Goal: Transaction & Acquisition: Get a Quote

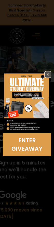
drag, startPoint x: 53, startPoint y: 150, endPoint x: 57, endPoint y: 145, distance: 6.7
click at [53, 150] on div "Enter Giveaway" at bounding box center [27, 113] width 54 height 85
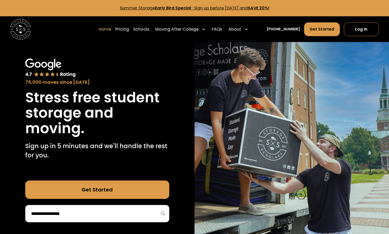
click at [54, 48] on div "75,000 moves since 2017 Stress free student storage and moving. Sign up in 5 mi…" at bounding box center [97, 140] width 194 height 197
click at [54, 30] on link "Pricing" at bounding box center [122, 29] width 14 height 14
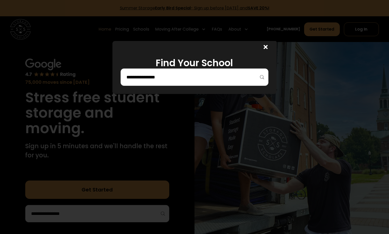
click at [54, 78] on input "search" at bounding box center [194, 77] width 137 height 9
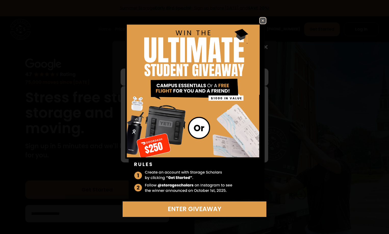
click at [54, 19] on link at bounding box center [262, 20] width 7 height 7
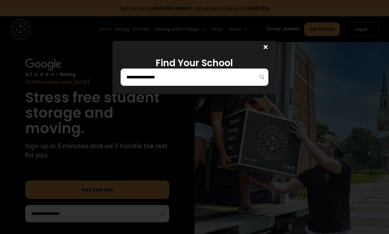
click at [54, 127] on div at bounding box center [194, 117] width 389 height 234
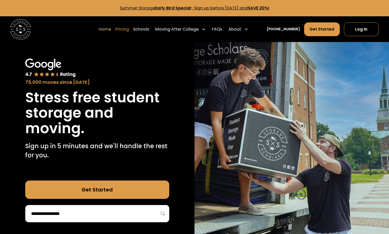
click at [54, 27] on link "Pricing" at bounding box center [122, 29] width 14 height 14
click at [54, 26] on link "Pricing" at bounding box center [122, 29] width 14 height 14
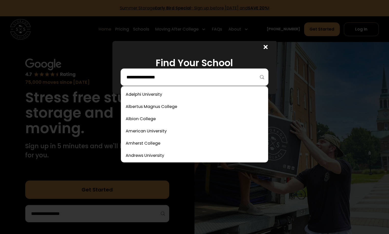
click at [54, 73] on input "search" at bounding box center [194, 77] width 137 height 9
click at [54, 120] on link at bounding box center [194, 118] width 143 height 11
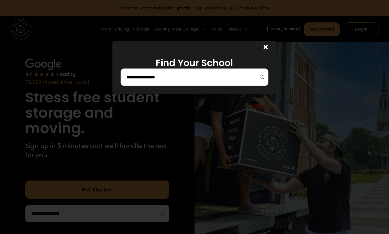
click at [54, 73] on div at bounding box center [194, 76] width 148 height 17
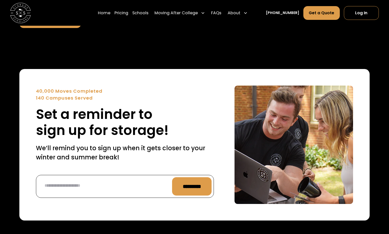
scroll to position [2001, 0]
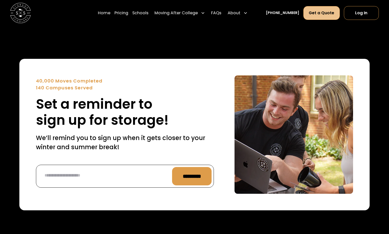
click at [328, 18] on link "Get a Quote" at bounding box center [321, 13] width 36 height 14
